Goal: Navigation & Orientation: Find specific page/section

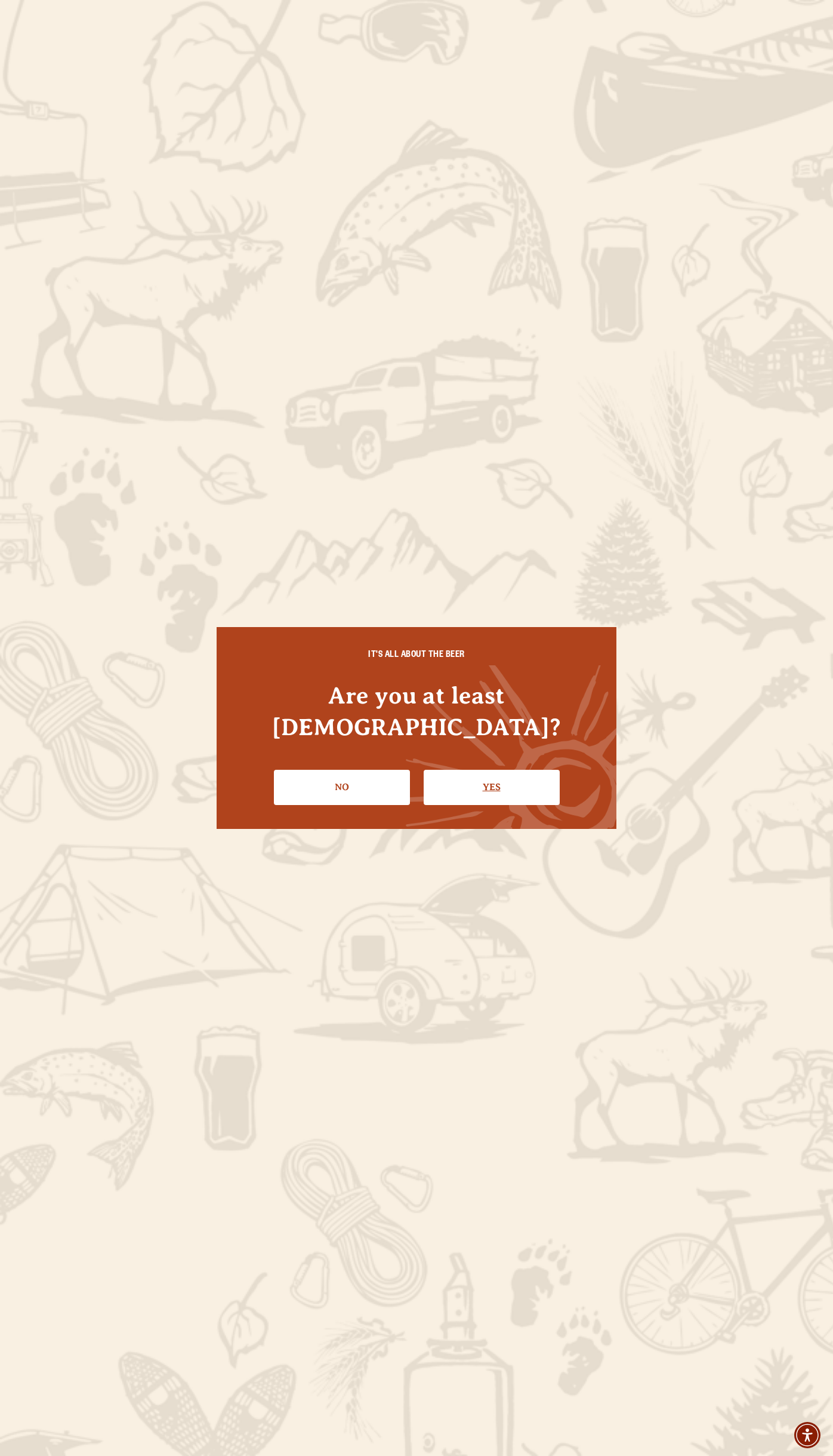
click at [472, 773] on link "Yes" at bounding box center [492, 787] width 136 height 35
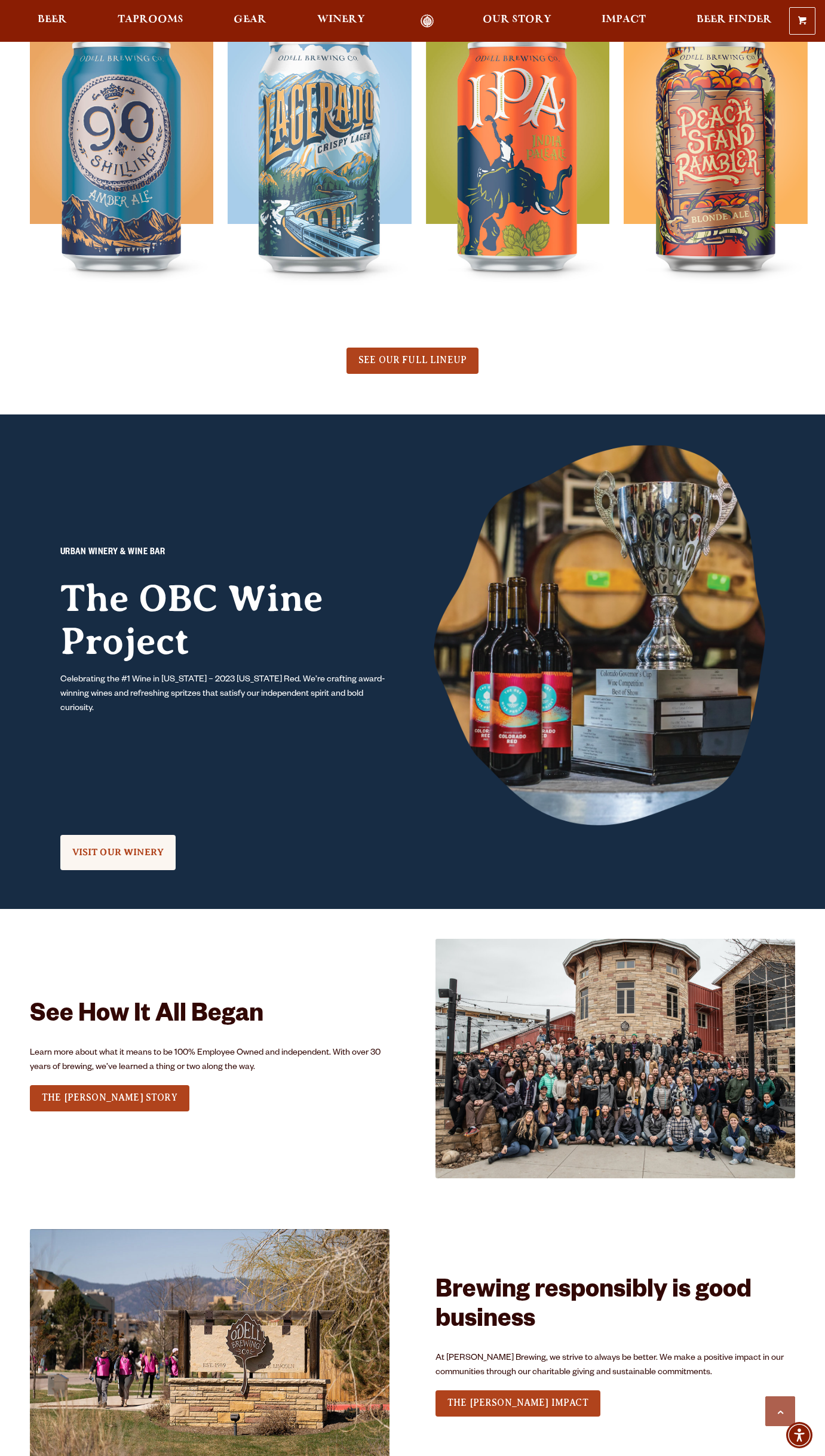
scroll to position [537, 0]
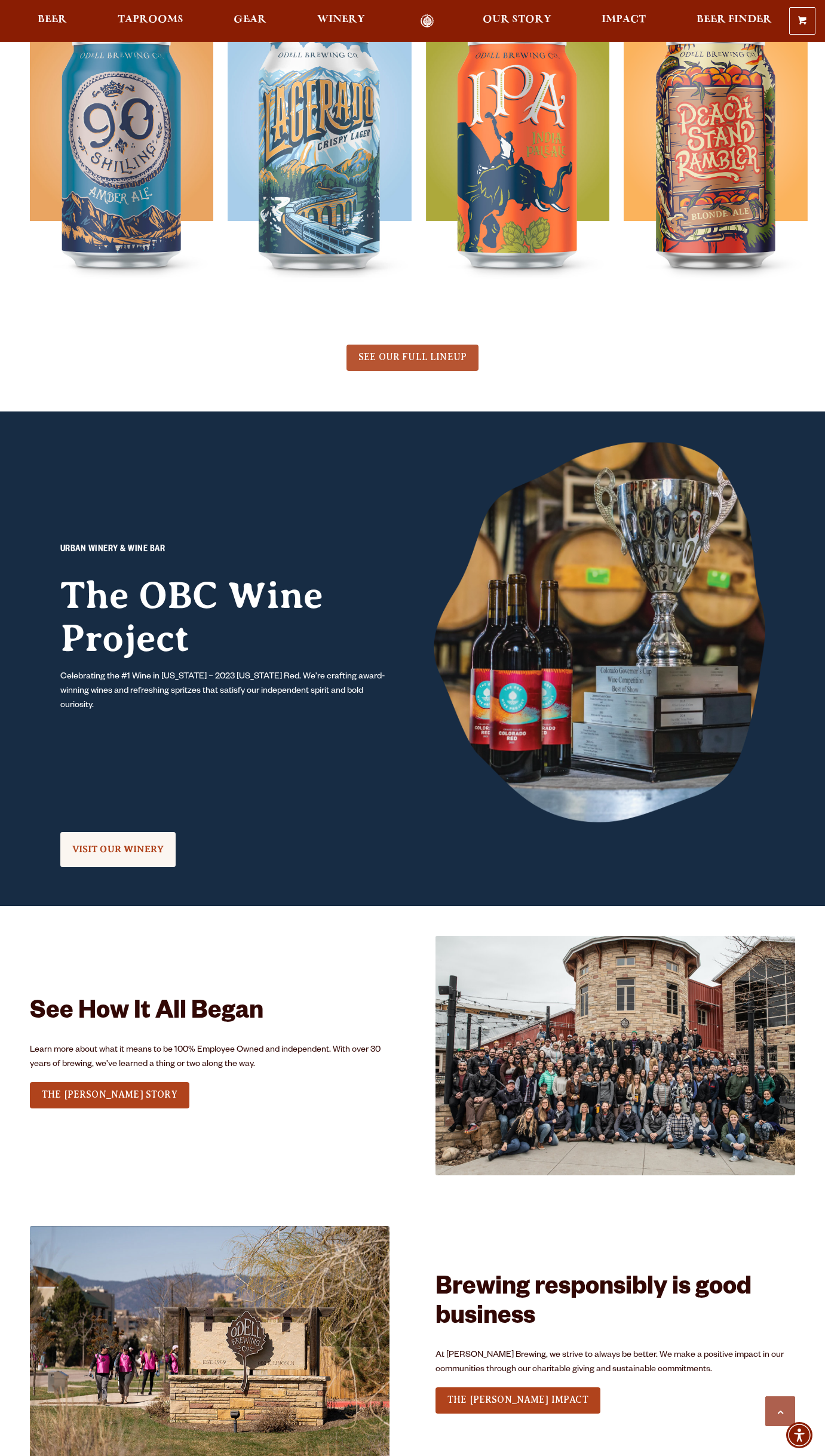
click at [414, 364] on link "SEE OUR FULL LINEUP" at bounding box center [412, 357] width 132 height 26
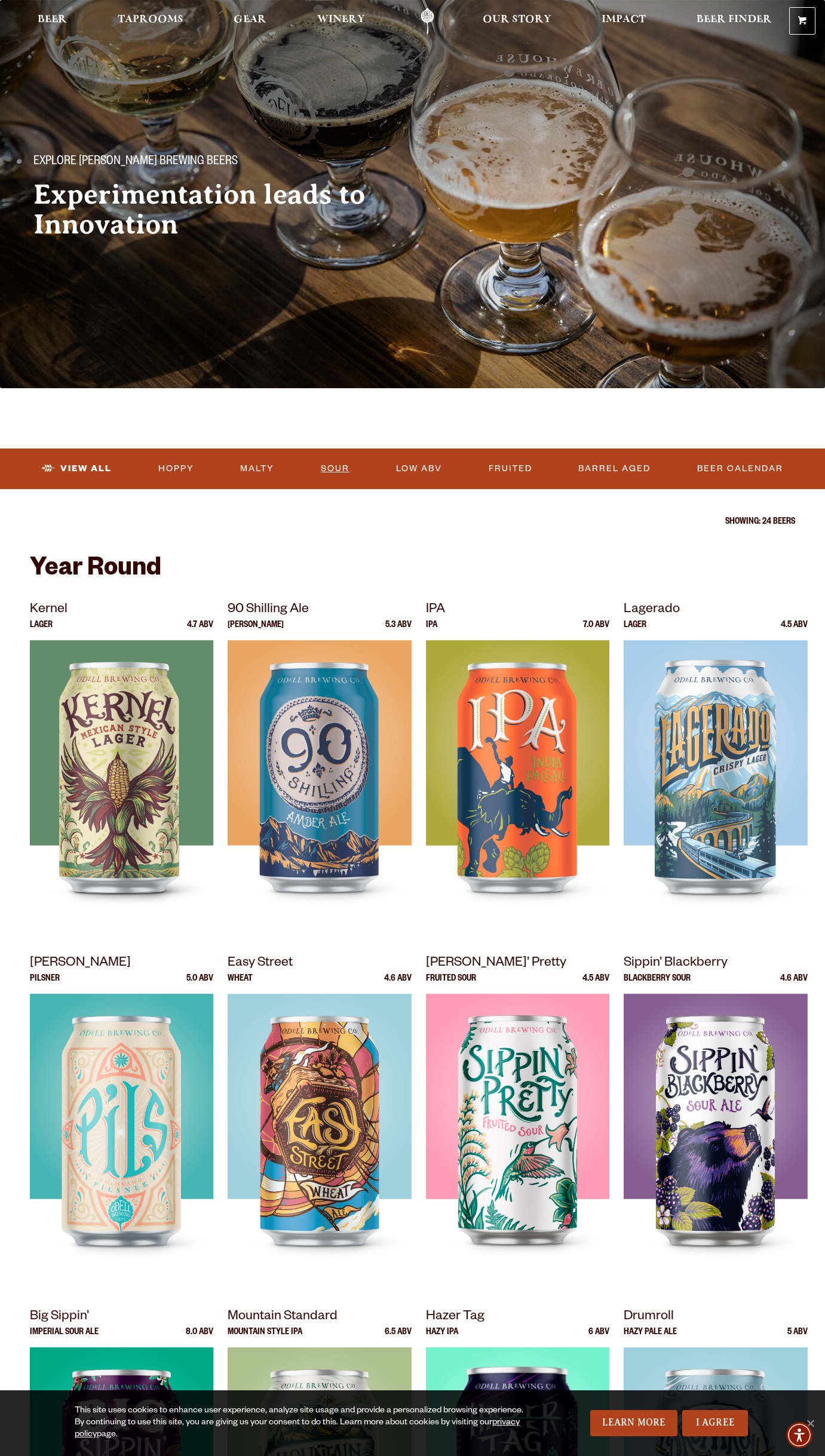
click at [322, 460] on link "Sour" at bounding box center [335, 469] width 38 height 28
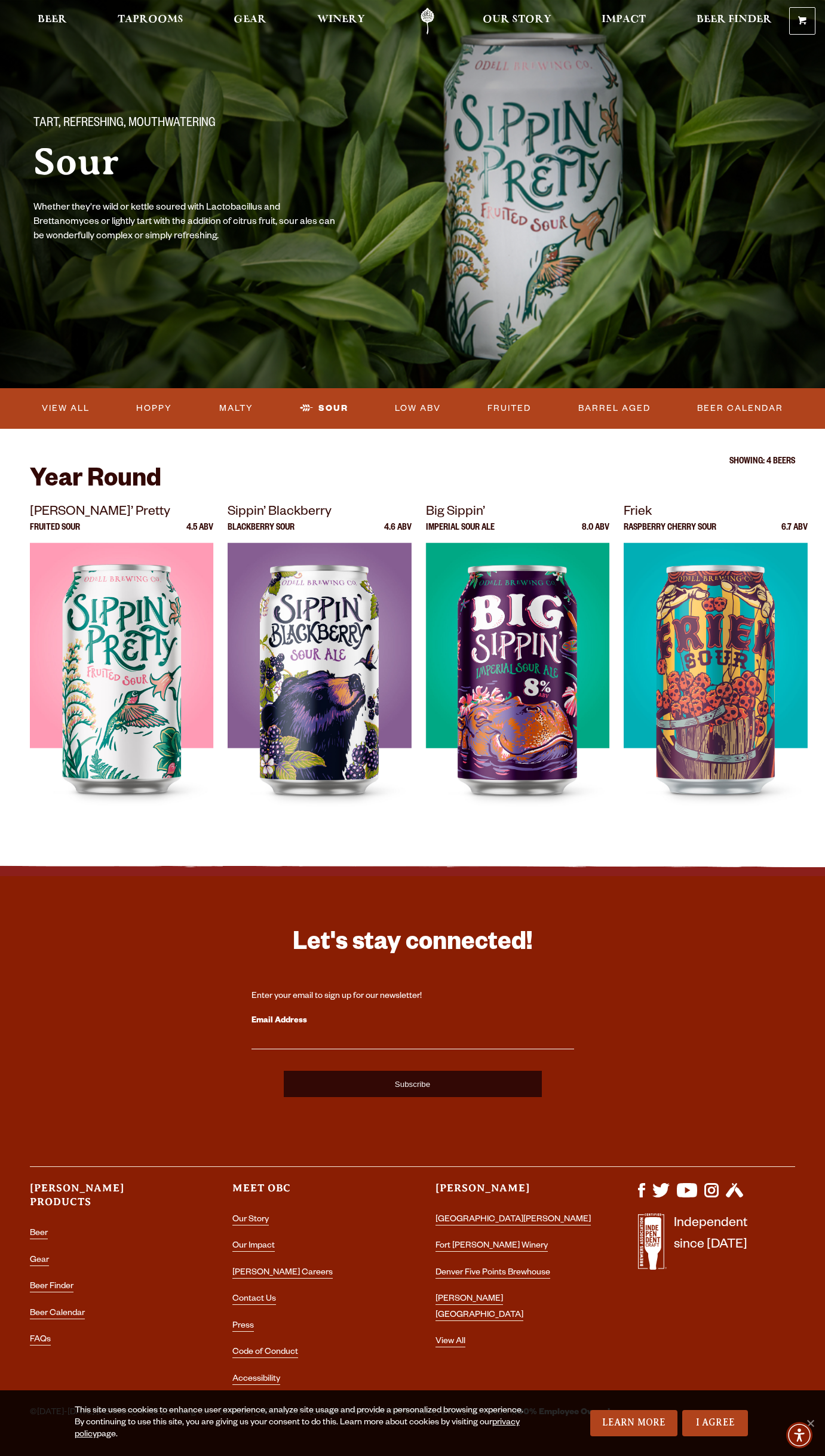
drag, startPoint x: 539, startPoint y: 208, endPoint x: 678, endPoint y: 6, distance: 245.2
